Goal: Task Accomplishment & Management: Use online tool/utility

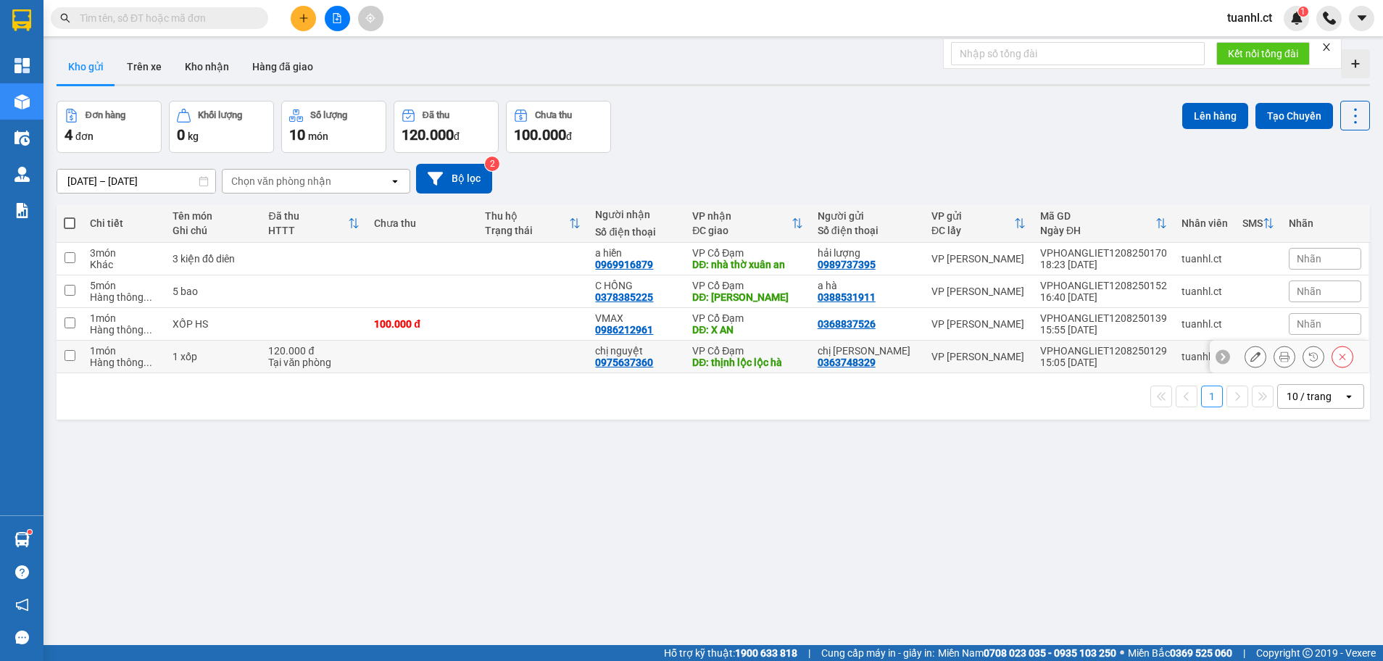
click at [83, 352] on td "1 món Hàng thông ..." at bounding box center [124, 357] width 83 height 33
checkbox input "true"
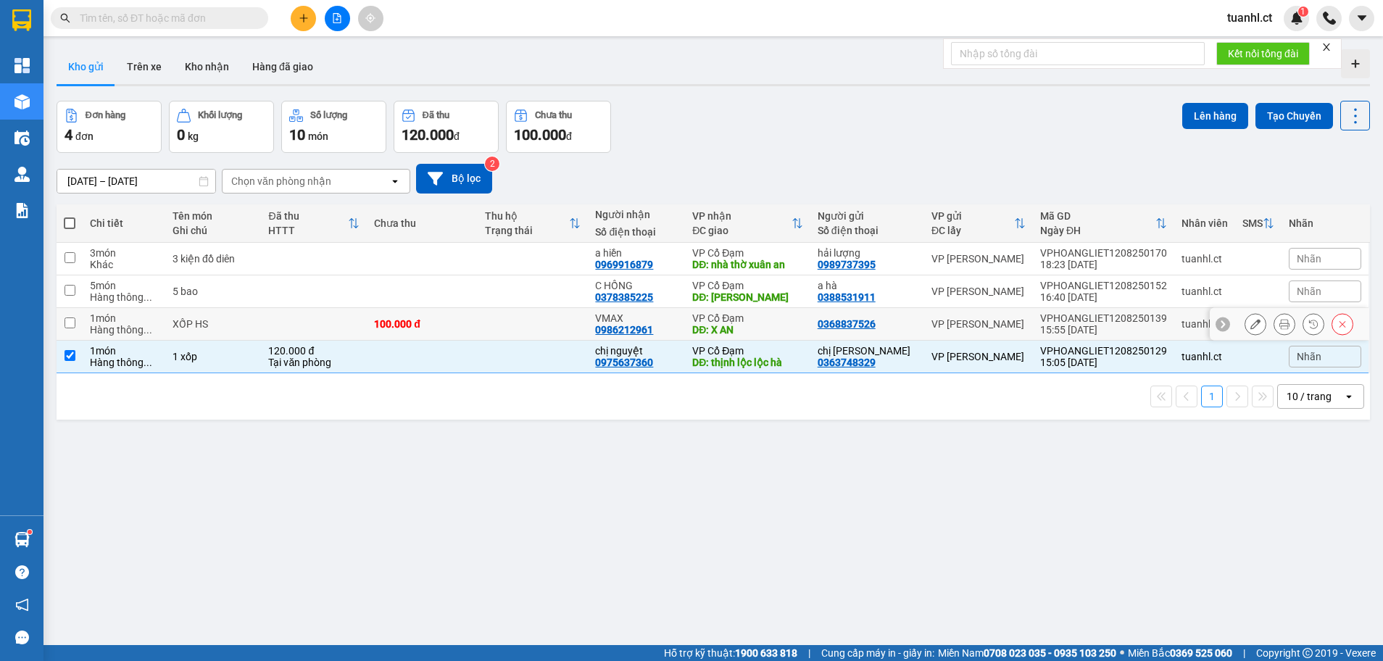
drag, startPoint x: 83, startPoint y: 323, endPoint x: 82, endPoint y: 303, distance: 20.3
click at [83, 323] on td "1 món Hàng thông ..." at bounding box center [124, 324] width 83 height 33
checkbox input "true"
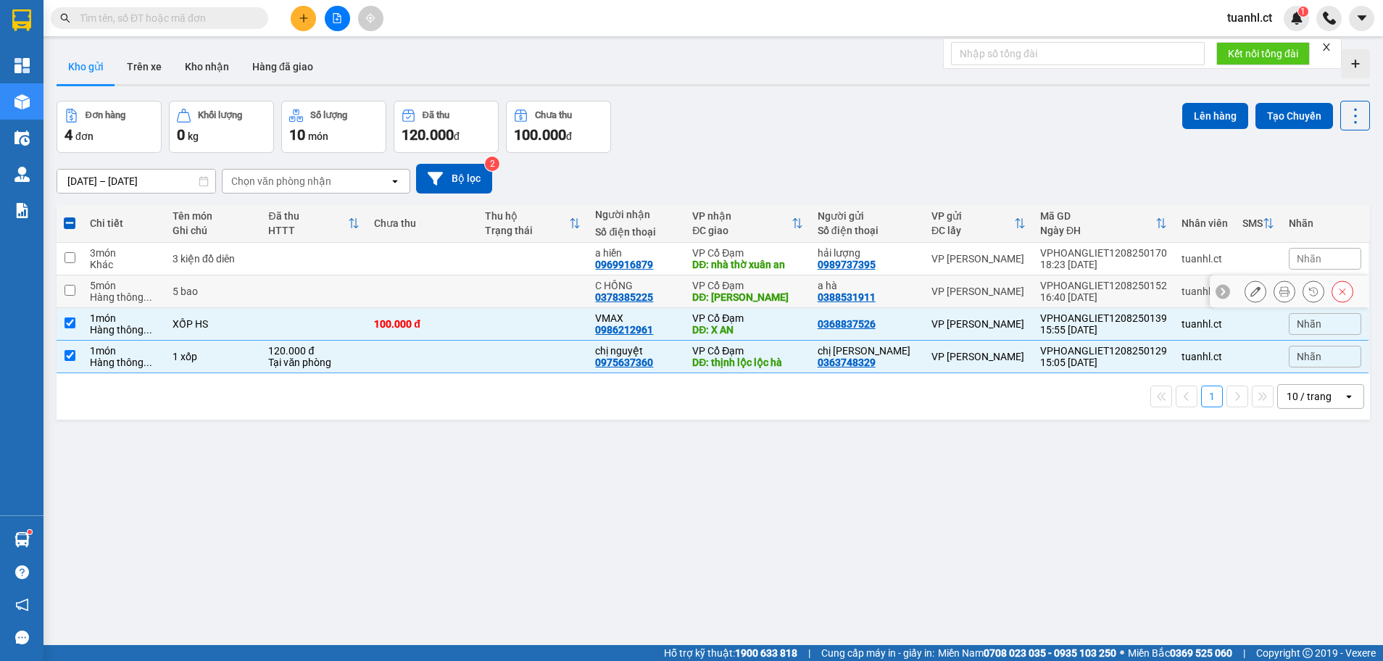
drag, startPoint x: 80, startPoint y: 298, endPoint x: 80, endPoint y: 267, distance: 31.2
click at [80, 294] on td at bounding box center [70, 291] width 26 height 33
checkbox input "true"
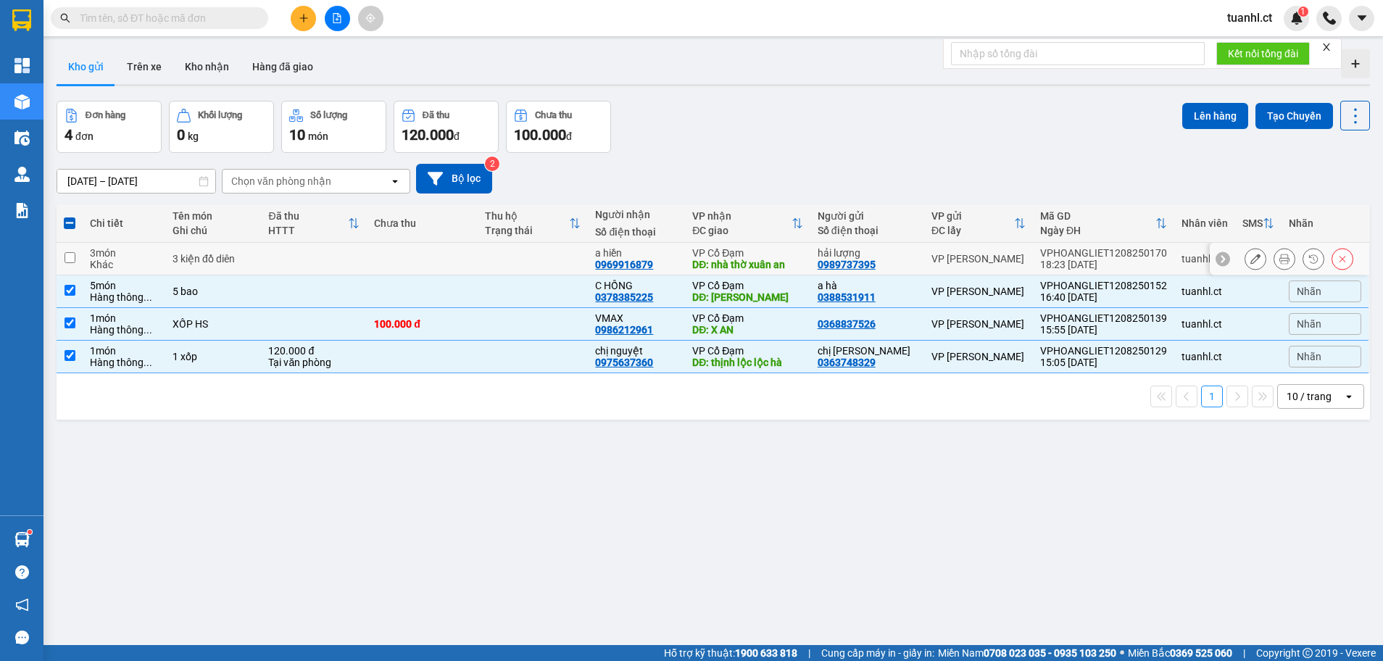
click at [80, 261] on td at bounding box center [70, 259] width 26 height 33
checkbox input "true"
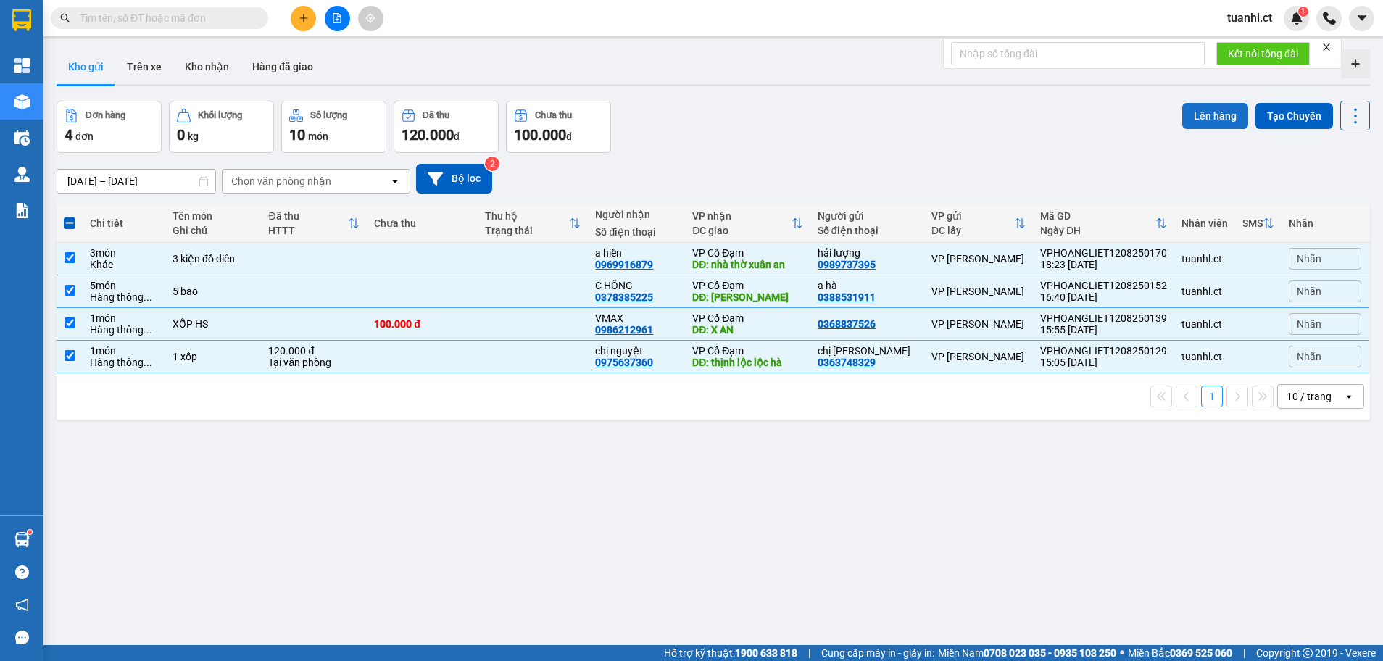
click at [1220, 116] on button "Lên hàng" at bounding box center [1215, 116] width 66 height 26
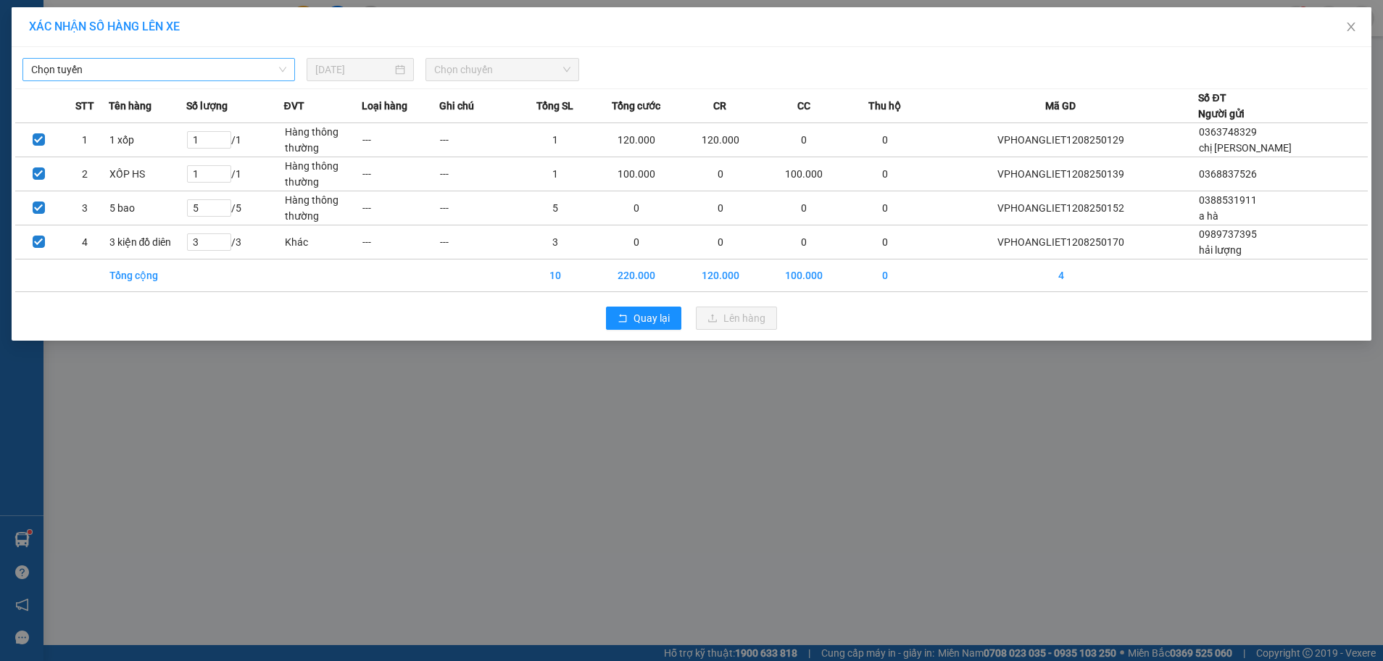
click at [260, 65] on span "Chọn tuyến" at bounding box center [158, 70] width 255 height 22
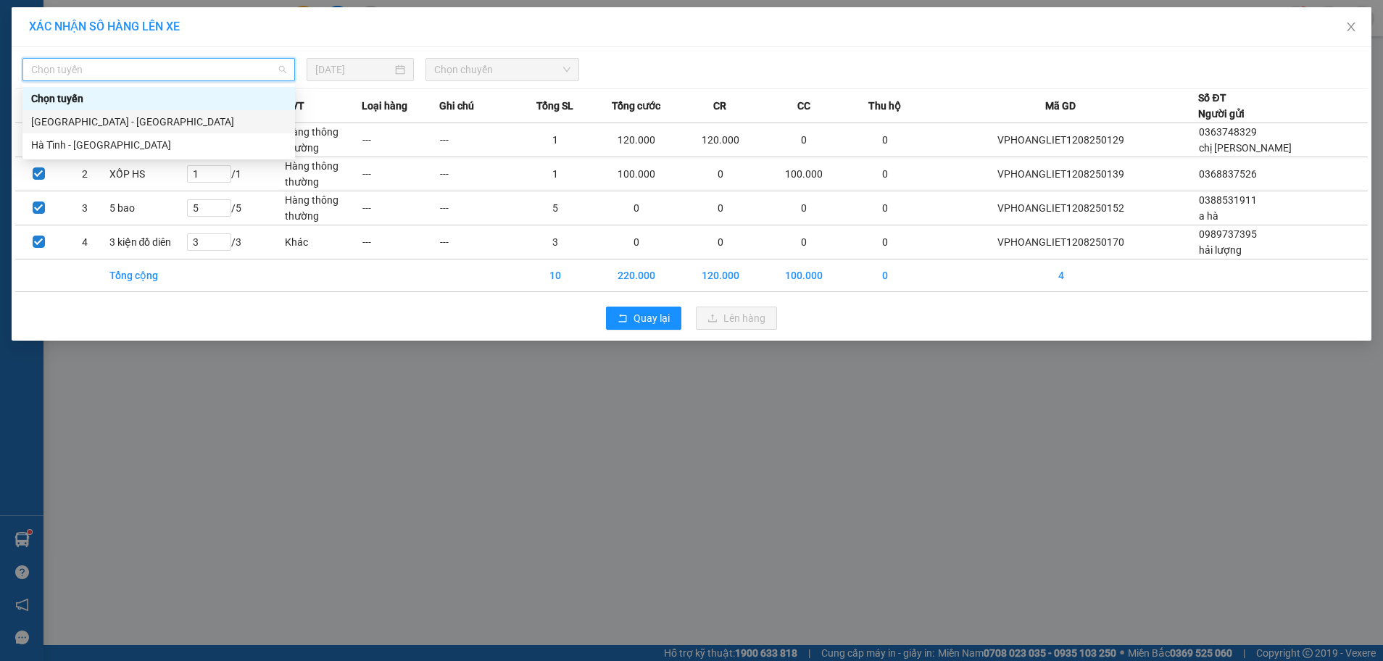
click at [151, 120] on div "[GEOGRAPHIC_DATA] - [GEOGRAPHIC_DATA]" at bounding box center [158, 122] width 255 height 16
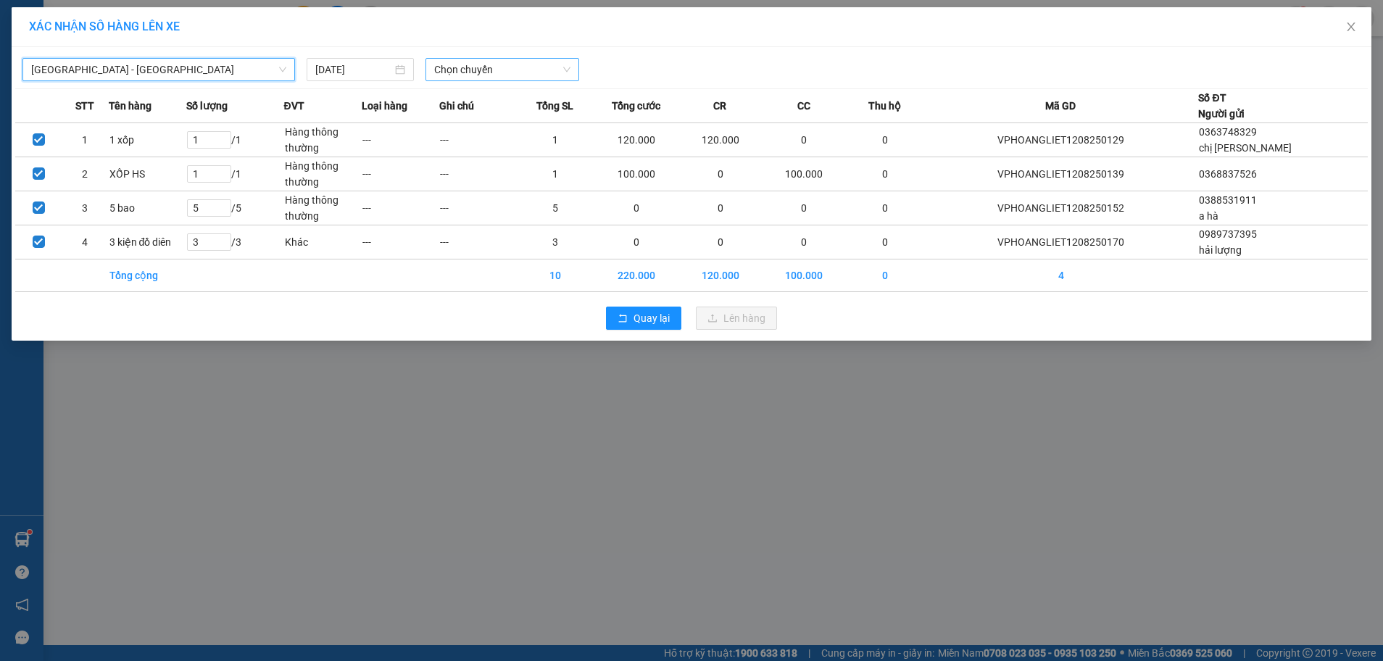
click at [509, 65] on span "Chọn chuyến" at bounding box center [502, 70] width 137 height 22
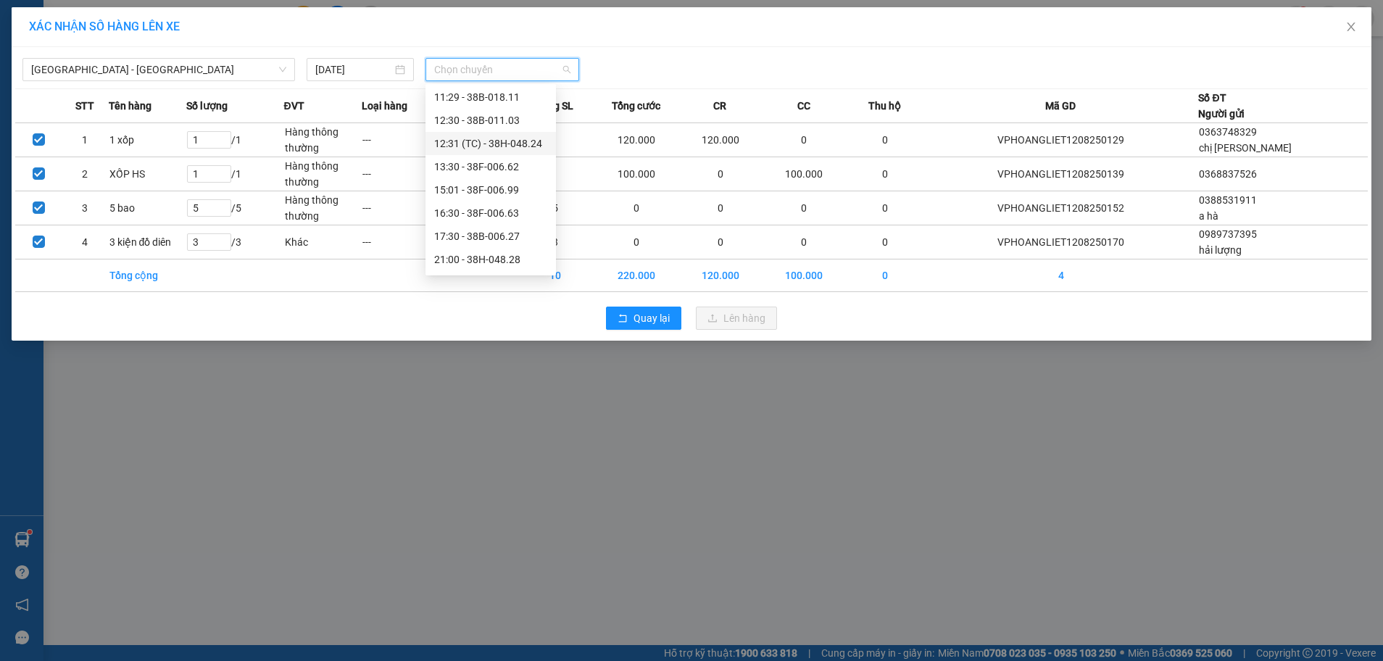
scroll to position [72, 0]
click at [523, 251] on div "21:30 - 38F-006.51" at bounding box center [490, 258] width 113 height 16
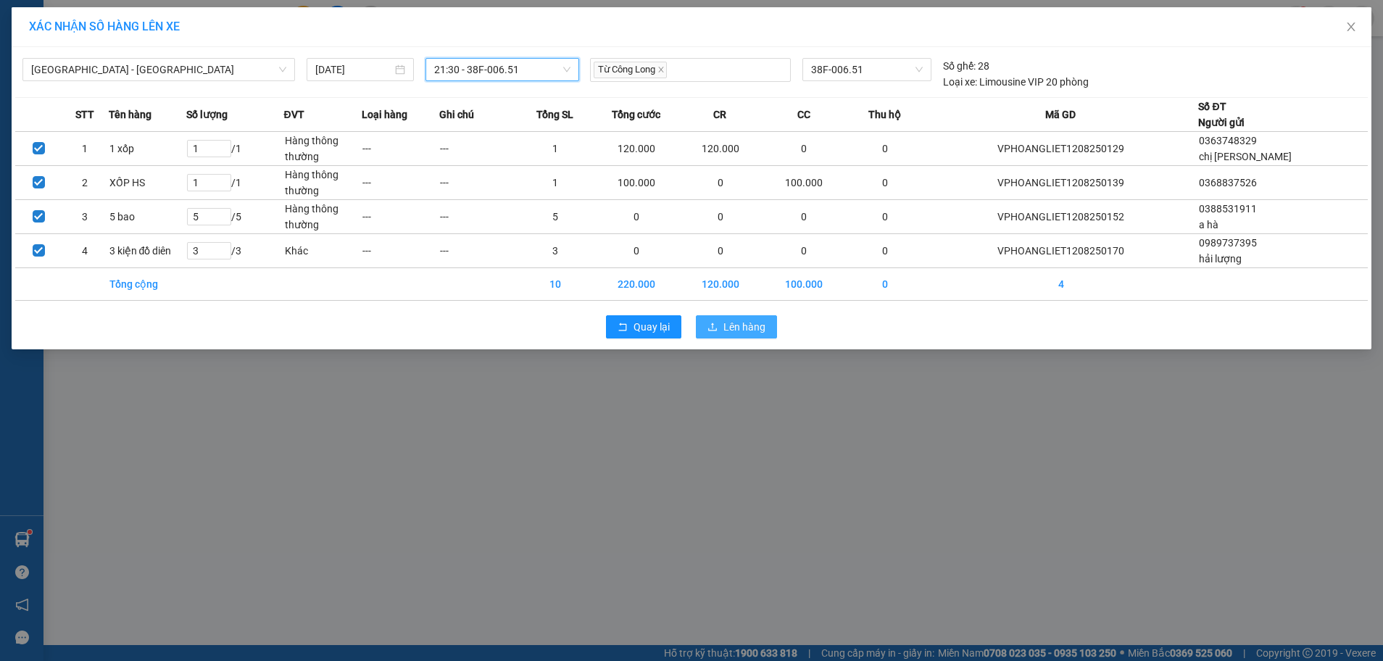
click at [723, 327] on button "Lên hàng" at bounding box center [736, 326] width 81 height 23
